Goal: Task Accomplishment & Management: Manage account settings

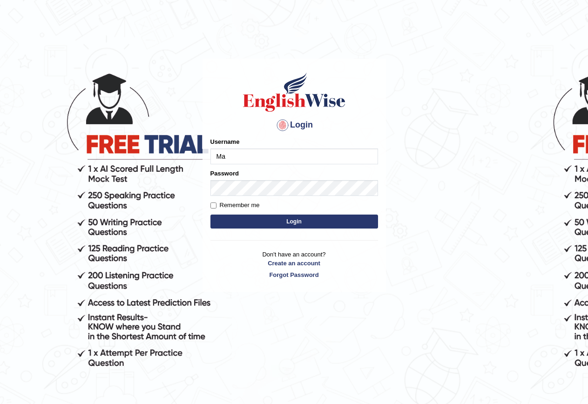
type input "M"
type input "MarinaS"
click at [304, 223] on button "Login" at bounding box center [295, 222] width 168 height 14
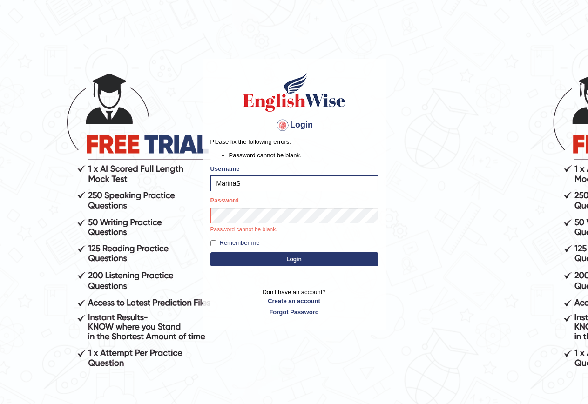
click at [294, 259] on button "Login" at bounding box center [295, 260] width 168 height 14
